Goal: Information Seeking & Learning: Learn about a topic

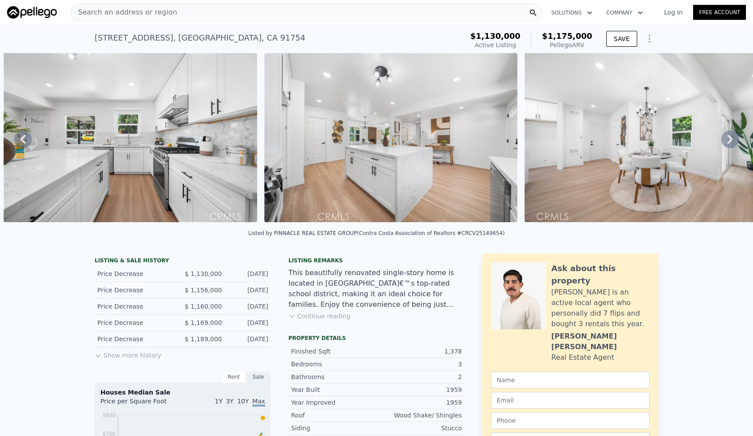
click at [652, 36] on icon "Show Options" at bounding box center [649, 38] width 11 height 11
click at [651, 36] on icon "Show Options" at bounding box center [649, 38] width 11 height 11
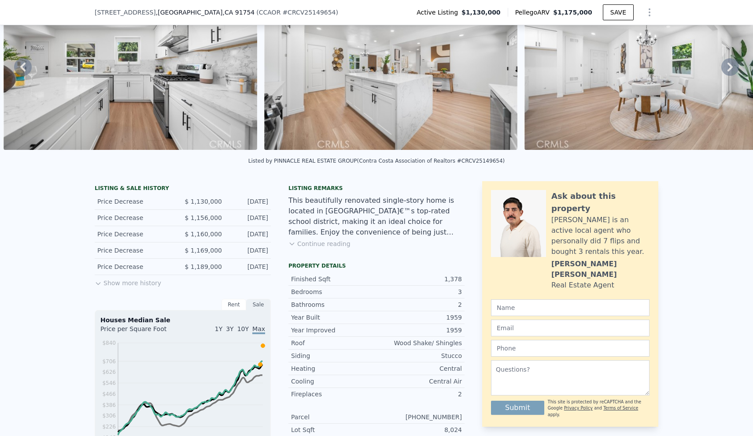
scroll to position [70, 0]
click at [133, 285] on button "Show more history" at bounding box center [128, 280] width 67 height 12
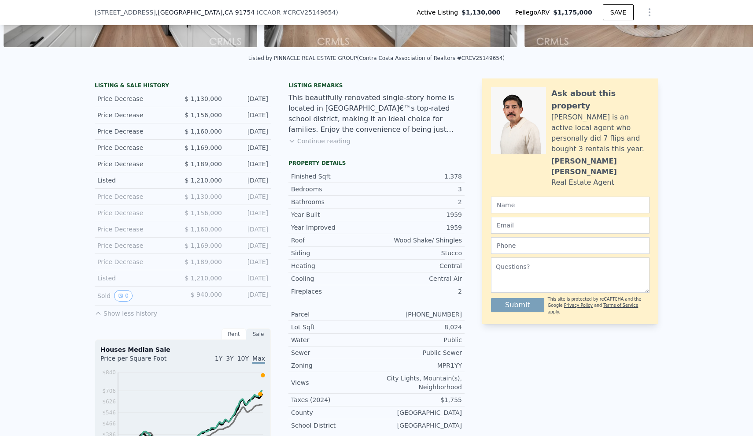
scroll to position [170, 0]
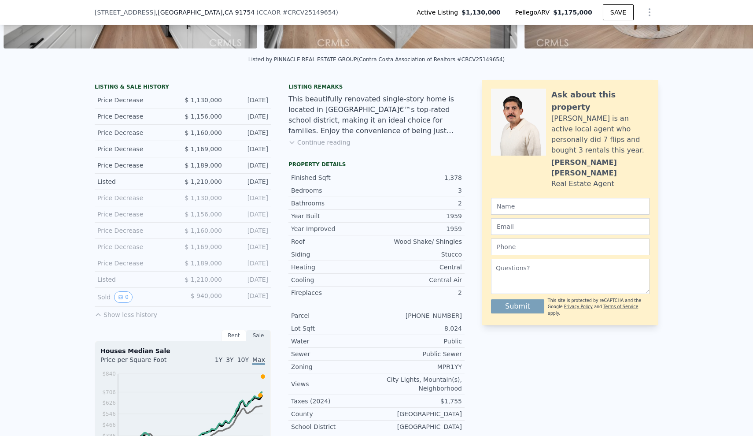
click at [326, 147] on div "Listing remarks This beautifully renovated single-story home is located in [GEO…" at bounding box center [377, 120] width 176 height 74
click at [327, 143] on button "Continue reading" at bounding box center [320, 142] width 62 height 9
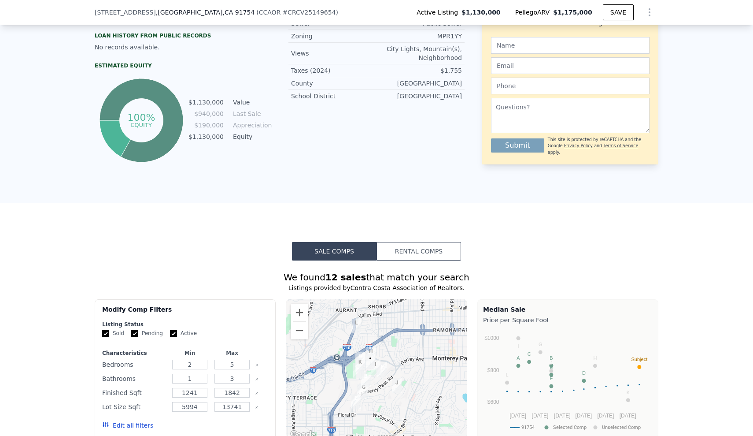
scroll to position [652, 0]
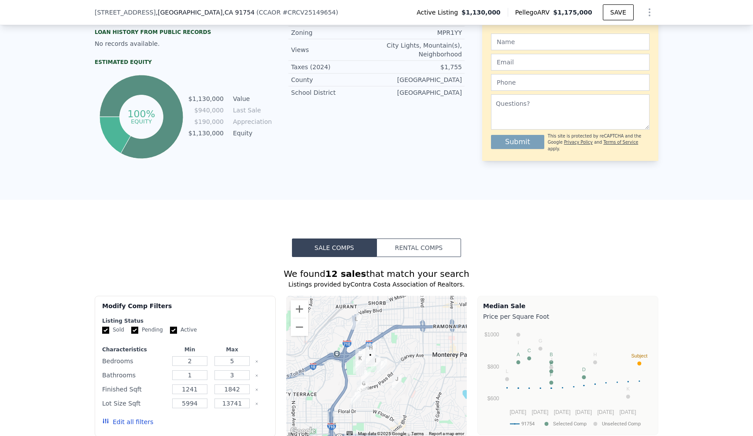
click at [402, 241] on button "Rental Comps" at bounding box center [419, 247] width 85 height 18
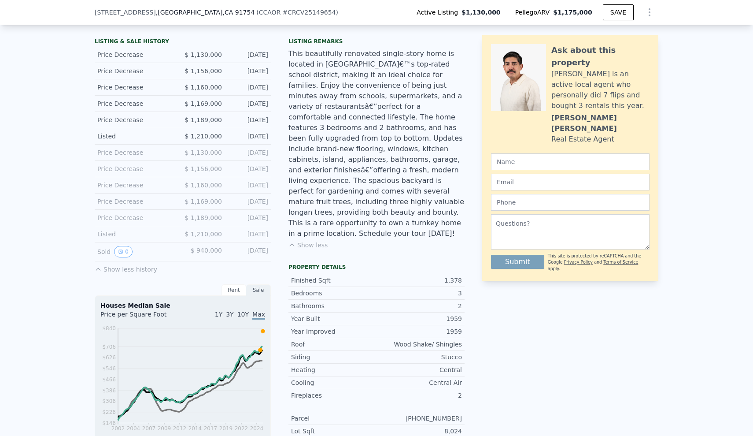
scroll to position [217, 0]
click at [120, 252] on icon "View historical data" at bounding box center [121, 250] width 4 height 4
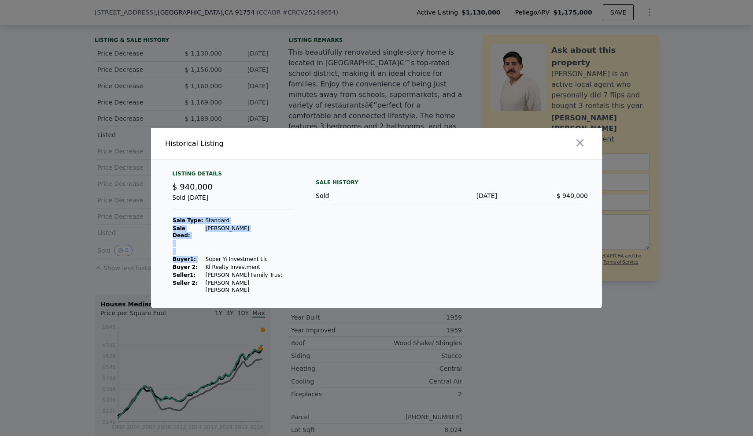
drag, startPoint x: 203, startPoint y: 259, endPoint x: 274, endPoint y: 259, distance: 71.8
click at [274, 259] on div "Listing Details $ 940,000 Sold [DATE] Sale Type: Standard Sale Deed: [PERSON_NA…" at bounding box center [233, 232] width 137 height 124
click at [214, 280] on td "[PERSON_NAME] [PERSON_NAME]" at bounding box center [250, 286] width 90 height 15
drag, startPoint x: 204, startPoint y: 277, endPoint x: 245, endPoint y: 276, distance: 40.5
click at [245, 276] on td "[PERSON_NAME] Family Trust" at bounding box center [250, 275] width 90 height 8
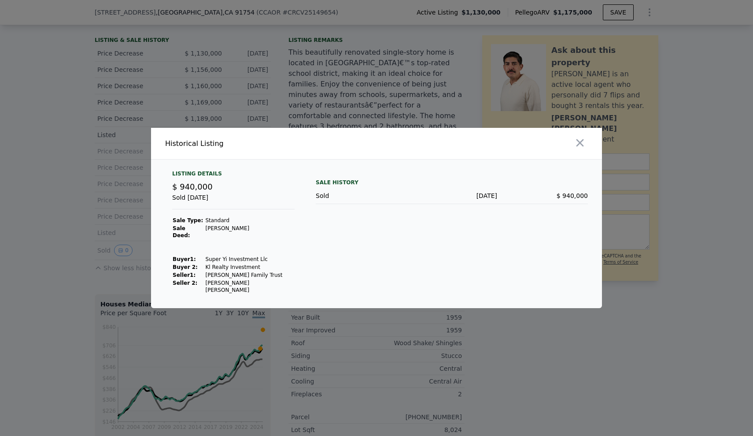
click at [312, 264] on div "Listing Details $ 940,000 Sold [DATE] Sale Type: Standard Sale Deed: [PERSON_NA…" at bounding box center [376, 239] width 451 height 138
click at [582, 149] on icon "button" at bounding box center [580, 143] width 12 height 12
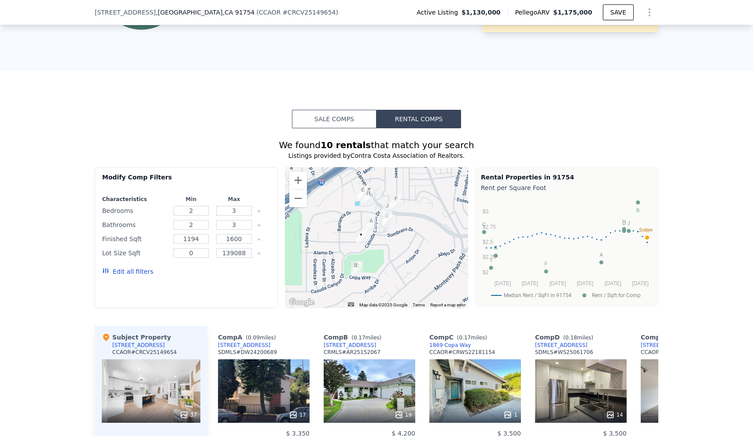
scroll to position [801, 0]
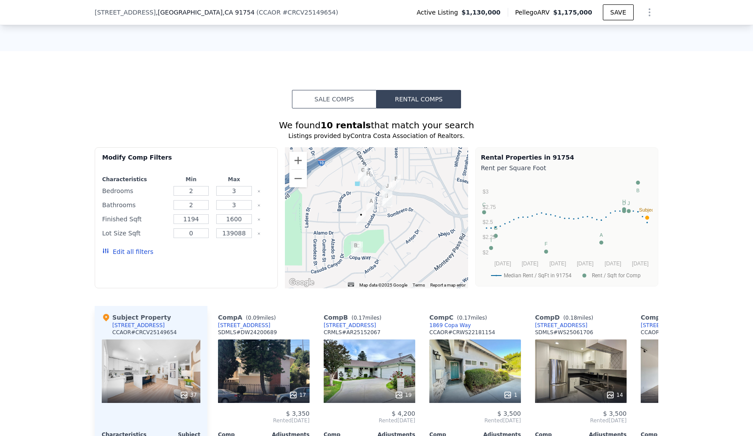
click at [350, 98] on button "Sale Comps" at bounding box center [334, 99] width 85 height 18
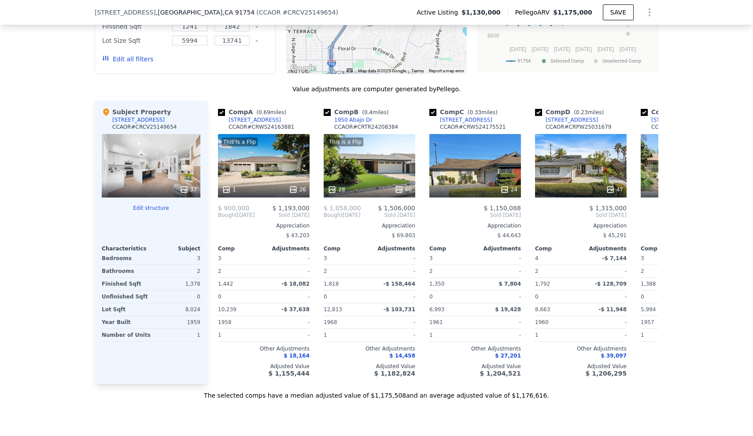
scroll to position [0, 0]
click at [455, 176] on div "24" at bounding box center [475, 165] width 92 height 63
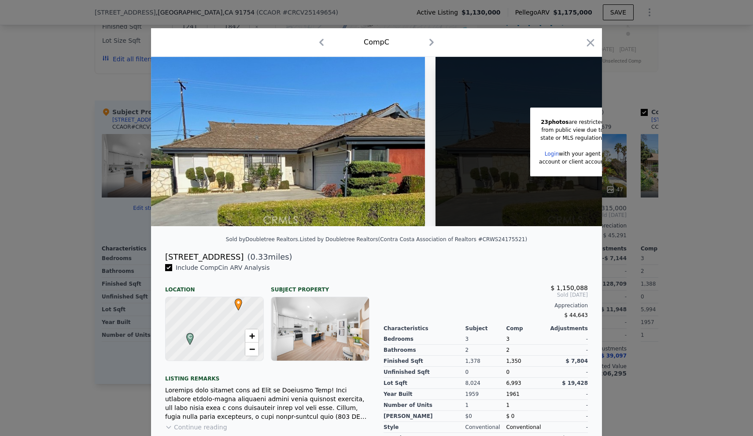
click at [329, 172] on img at bounding box center [288, 141] width 274 height 169
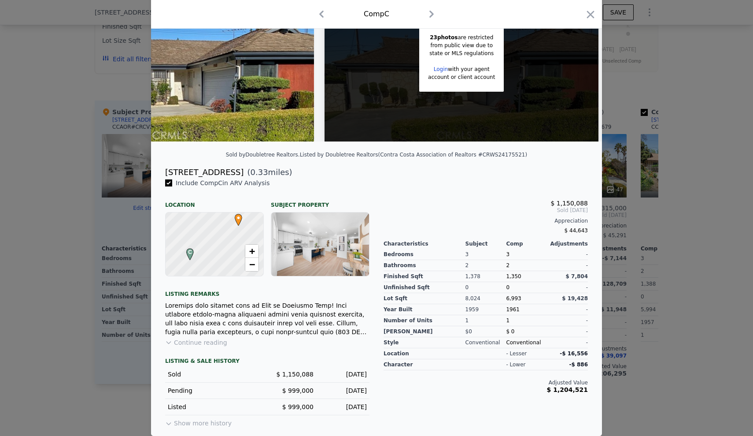
scroll to position [85, 0]
click at [210, 342] on button "Continue reading" at bounding box center [196, 342] width 62 height 9
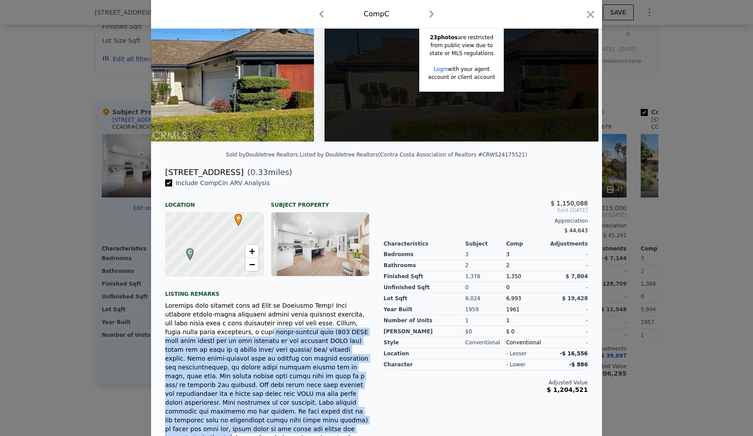
drag, startPoint x: 219, startPoint y: 330, endPoint x: 321, endPoint y: 419, distance: 134.8
click at [321, 419] on div at bounding box center [267, 389] width 204 height 176
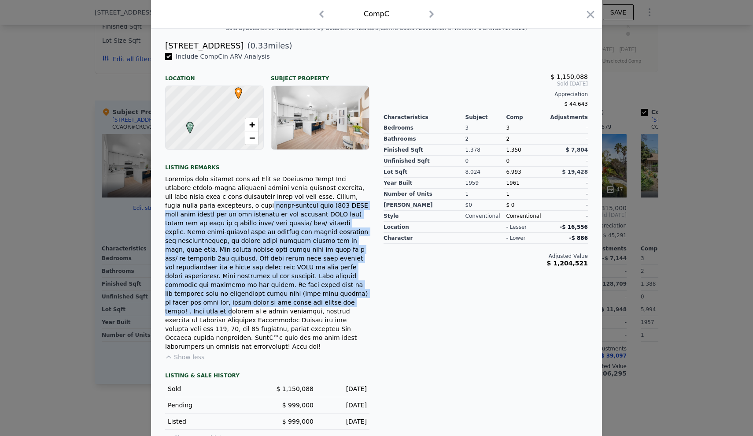
scroll to position [208, 0]
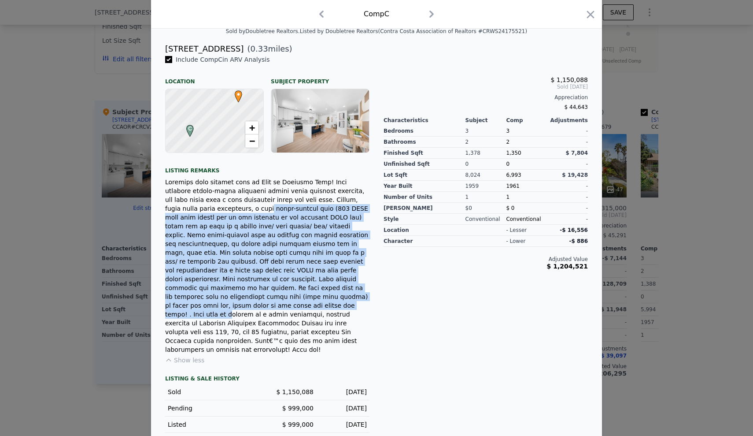
click at [202, 433] on button "Show more history" at bounding box center [198, 439] width 67 height 12
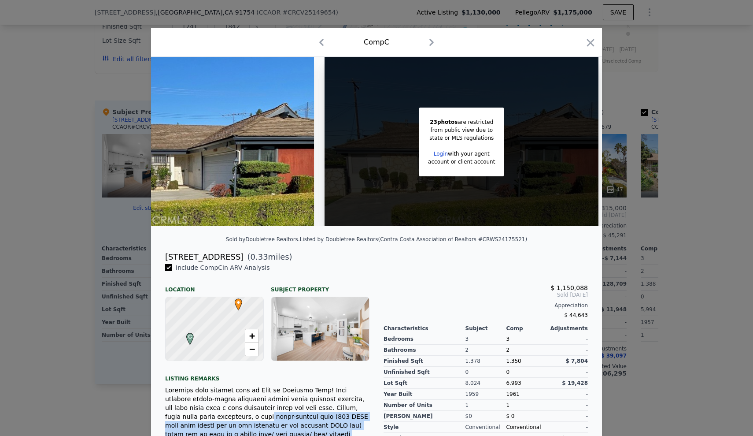
scroll to position [0, 0]
click at [588, 37] on icon "button" at bounding box center [590, 43] width 12 height 12
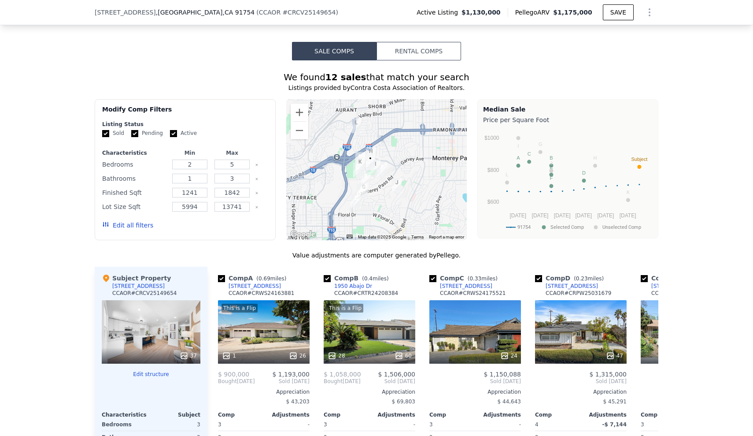
scroll to position [837, 0]
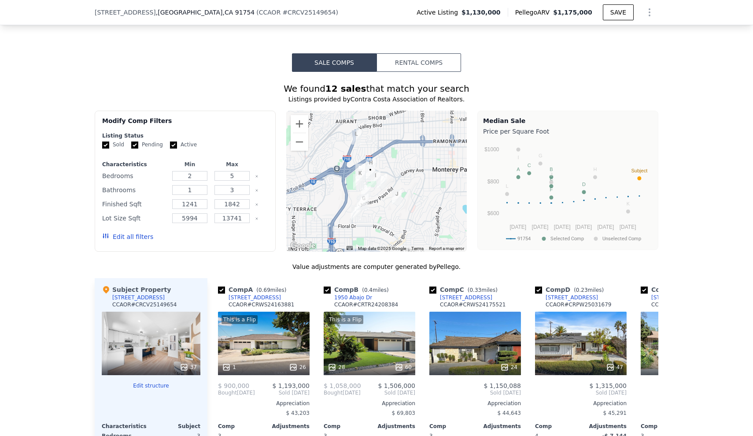
click at [403, 61] on button "Rental Comps" at bounding box center [419, 62] width 85 height 18
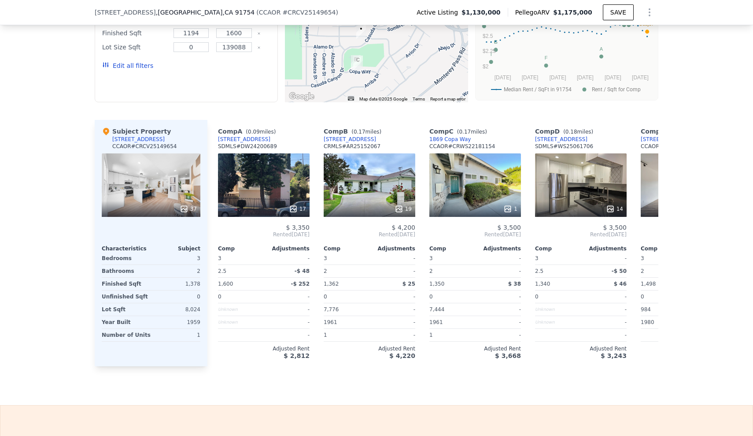
scroll to position [0, 0]
click at [381, 180] on div "19" at bounding box center [370, 184] width 92 height 63
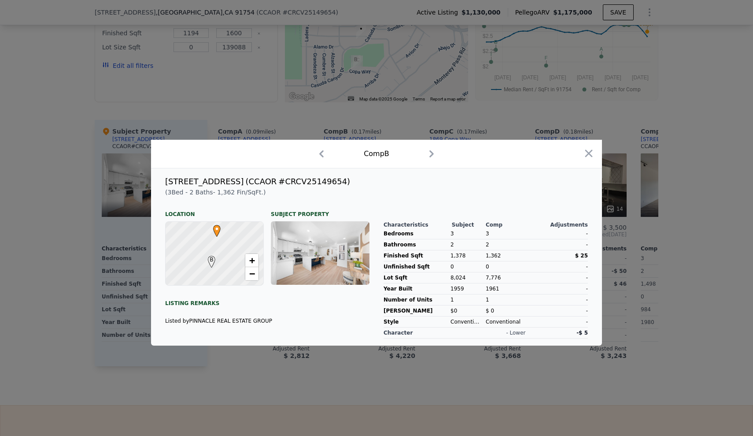
click at [323, 243] on div at bounding box center [320, 252] width 99 height 63
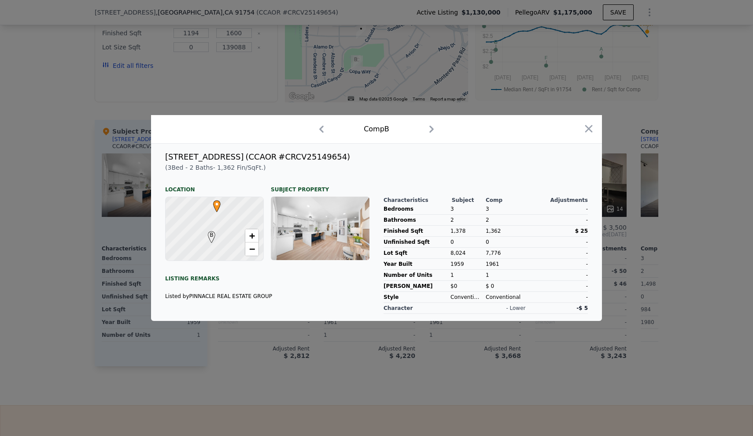
scroll to position [25, 0]
click at [593, 130] on icon "button" at bounding box center [589, 128] width 12 height 12
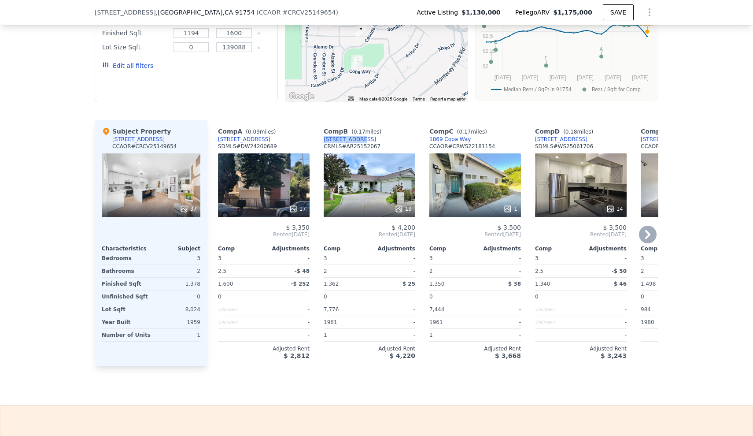
drag, startPoint x: 364, startPoint y: 139, endPoint x: 322, endPoint y: 138, distance: 41.9
click at [322, 138] on div "Comp B ( 0.17 miles) 1881 Copa Way CRMLS # AR25152067 19 $ 4,200 Rented [DATE] …" at bounding box center [369, 243] width 99 height 246
copy div "[STREET_ADDRESS]"
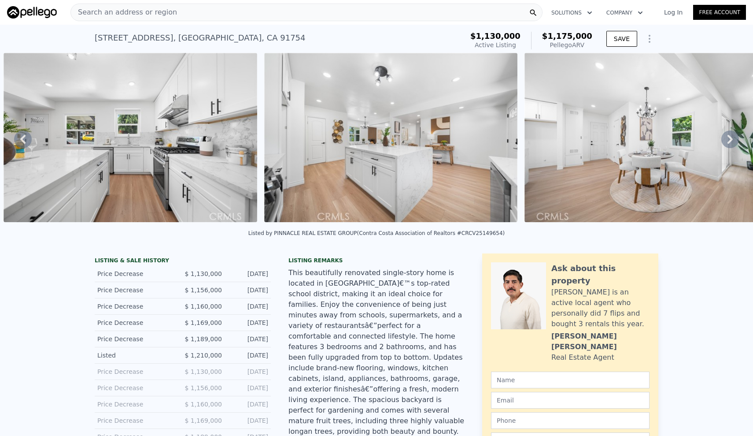
scroll to position [0, 0]
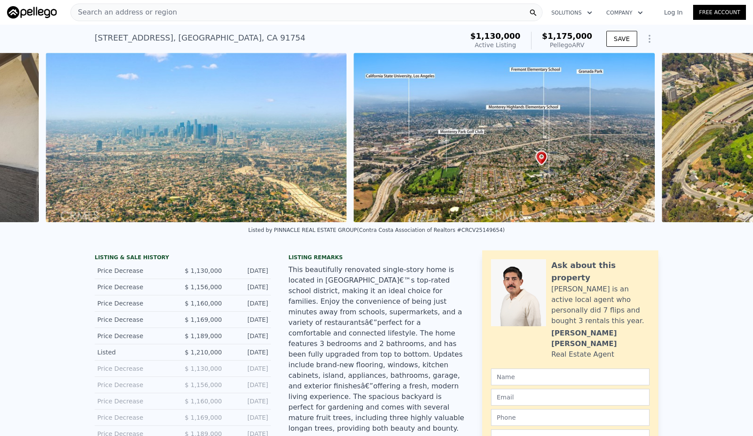
scroll to position [0, 9452]
